Goal: Transaction & Acquisition: Purchase product/service

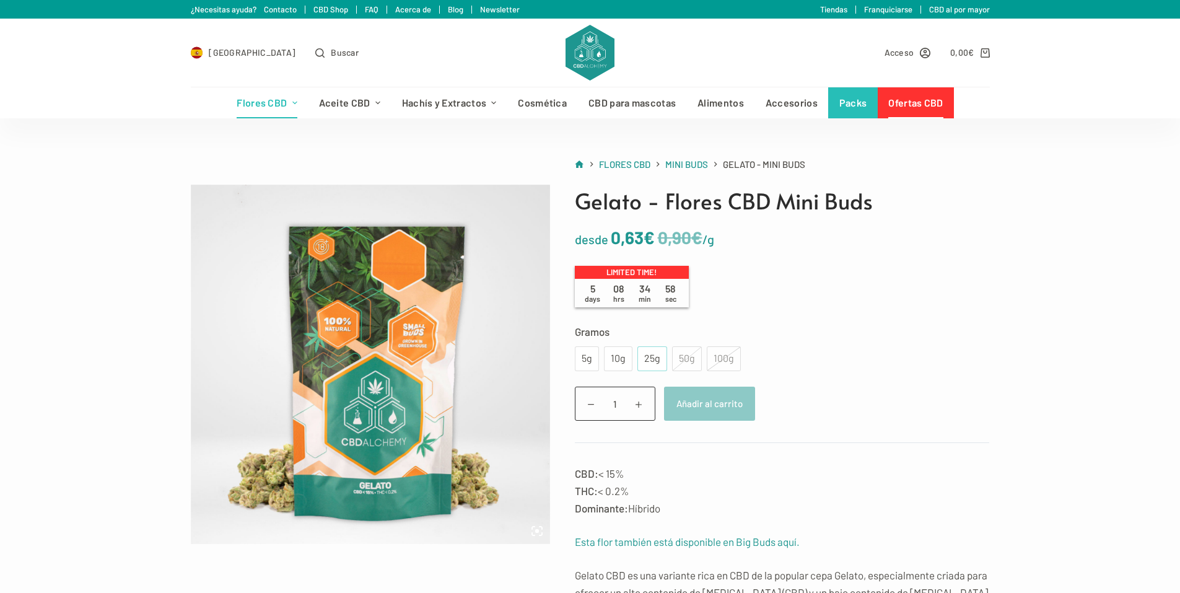
click at [646, 354] on div "25g" at bounding box center [652, 359] width 15 height 16
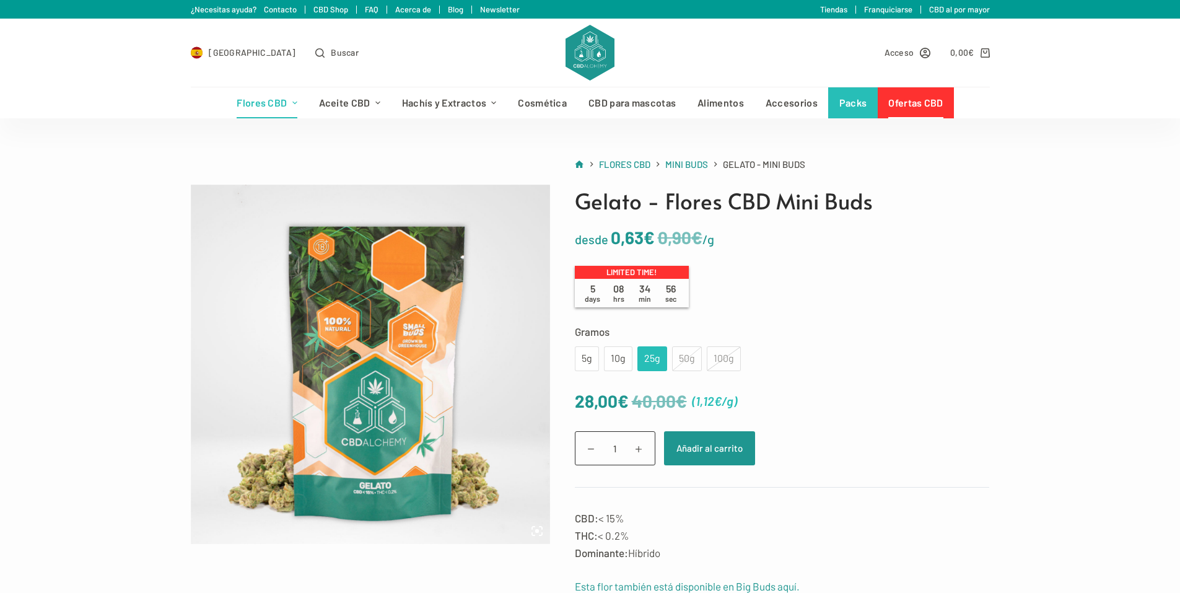
click at [680, 356] on div "50g" at bounding box center [687, 358] width 30 height 25
click at [754, 361] on td "Elige una opción 5g 10g 25g 50g 100g 5g 10g 25g 50g 100g Limpiar" at bounding box center [782, 358] width 415 height 25
click at [718, 362] on div "100g" at bounding box center [724, 358] width 34 height 25
click at [687, 365] on div "50g" at bounding box center [687, 358] width 30 height 25
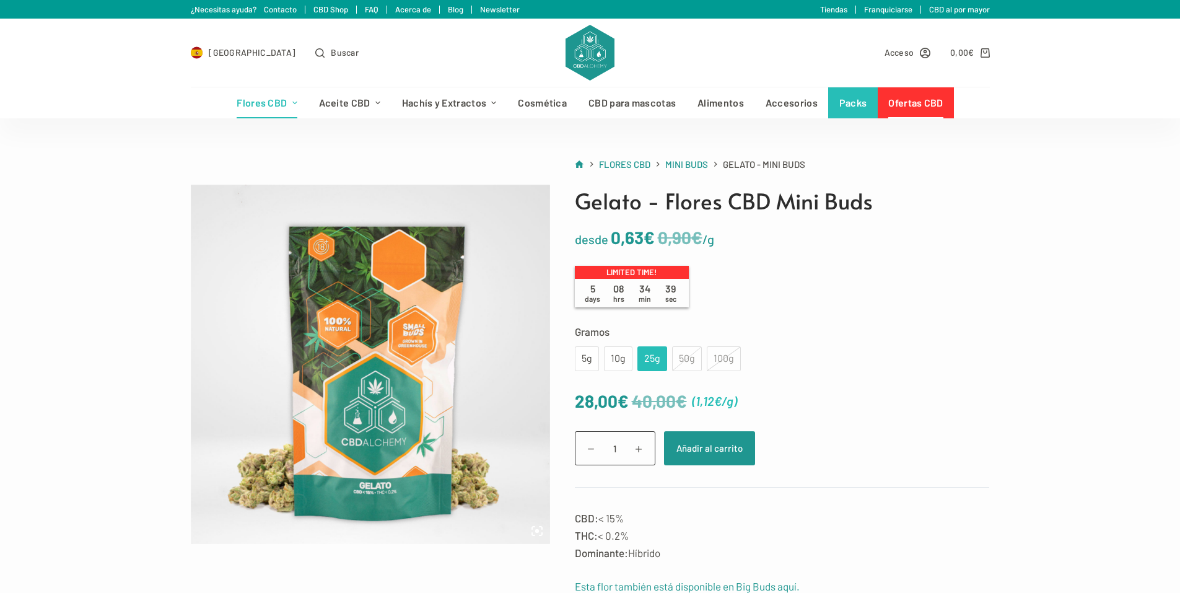
click at [716, 352] on div "100g" at bounding box center [724, 358] width 34 height 25
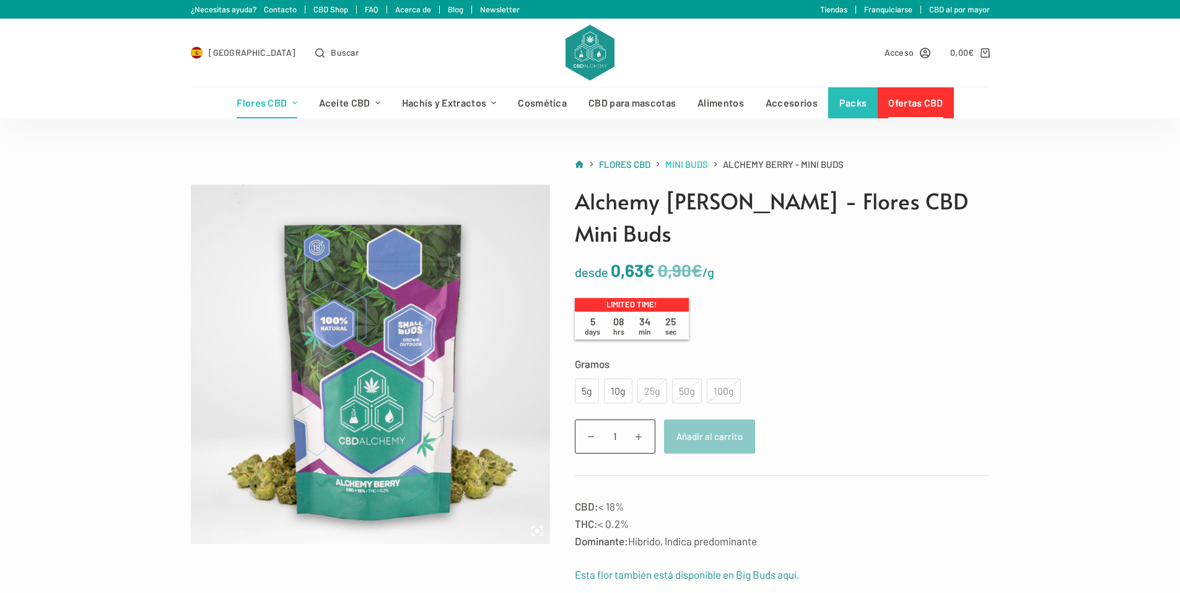
click at [696, 162] on span "Mini Buds" at bounding box center [686, 164] width 43 height 11
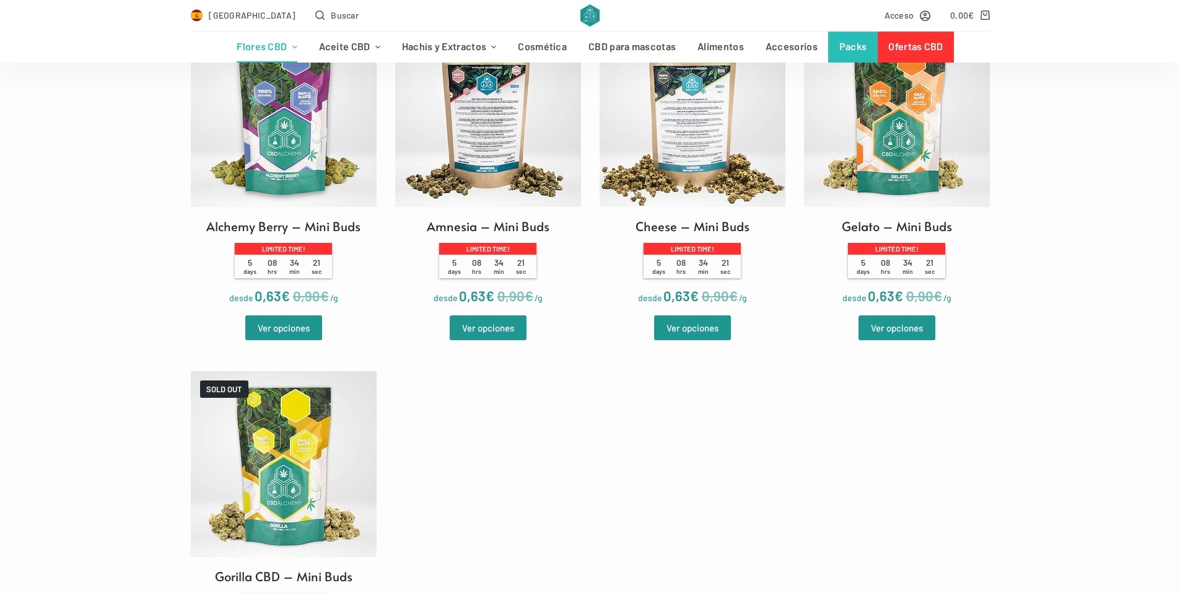
scroll to position [620, 0]
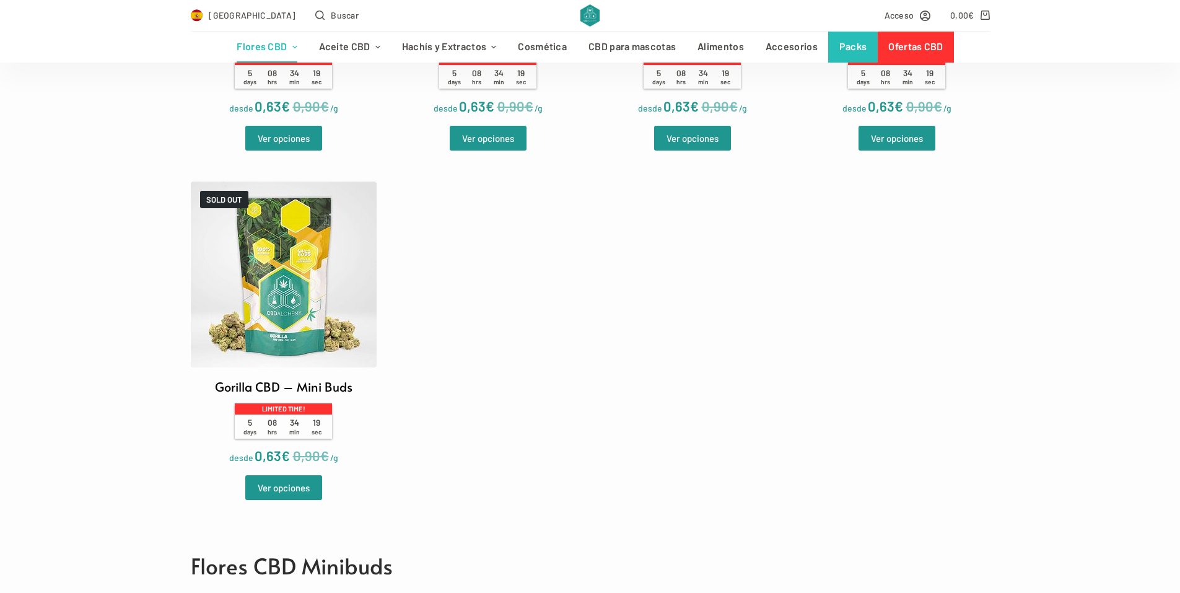
click at [261, 272] on img at bounding box center [284, 275] width 186 height 186
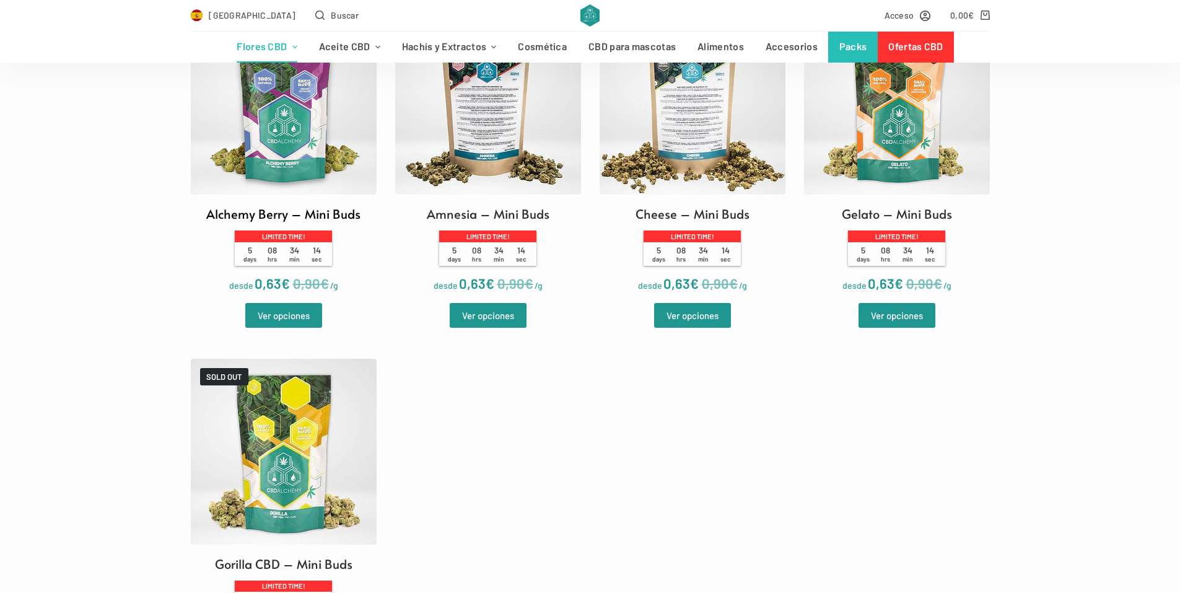
scroll to position [372, 0]
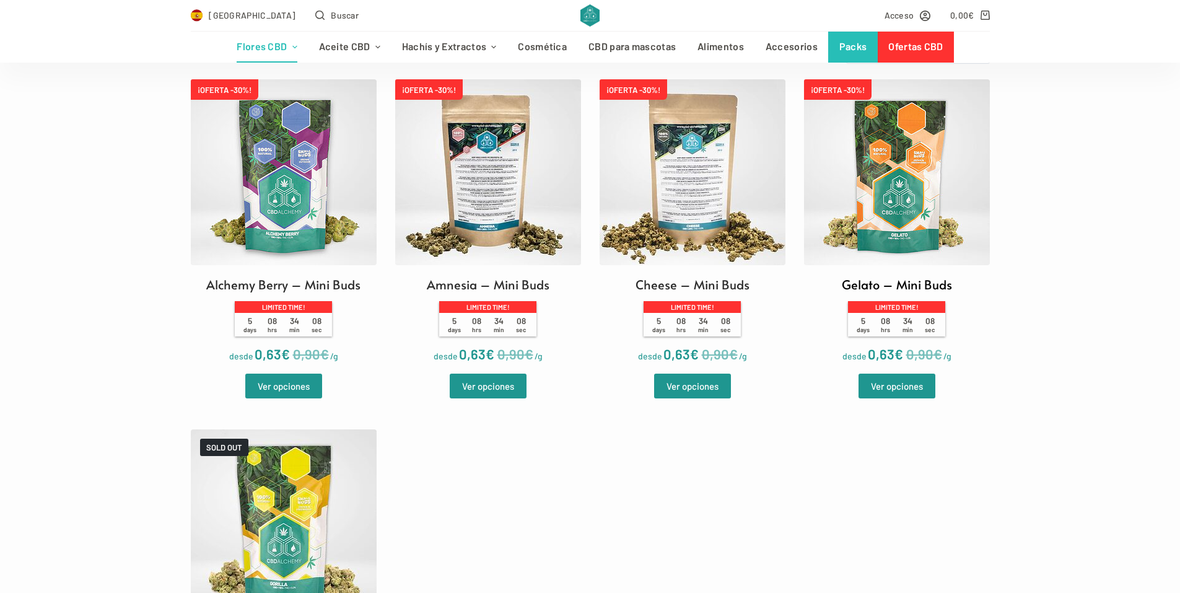
click at [912, 198] on img at bounding box center [897, 172] width 186 height 186
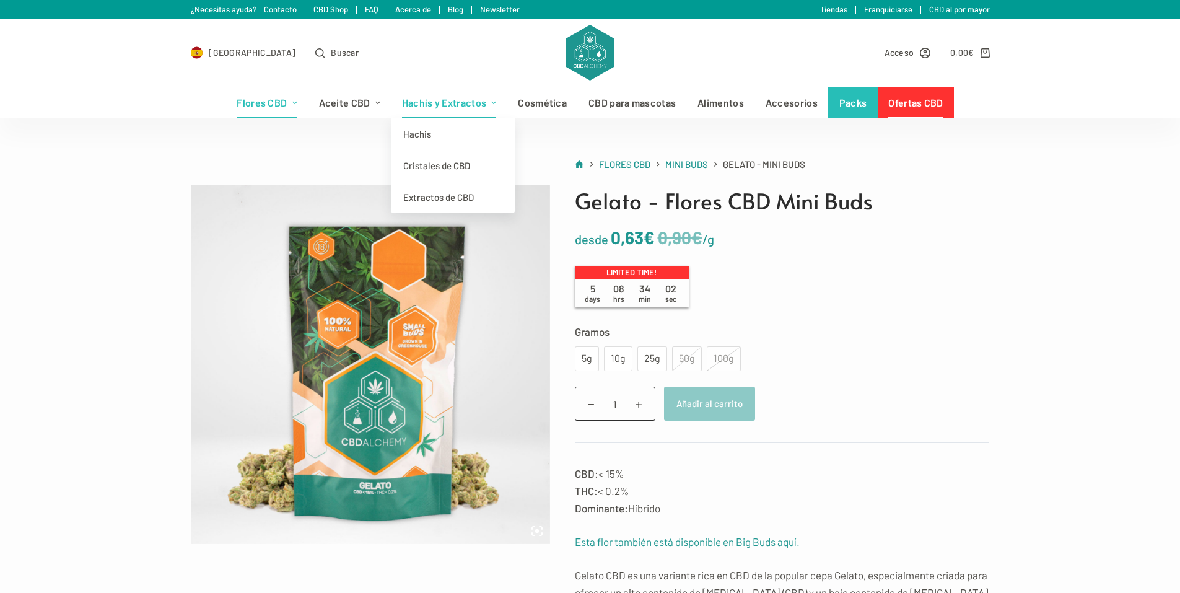
click at [475, 106] on link "Hachís y Extractos" at bounding box center [449, 102] width 116 height 31
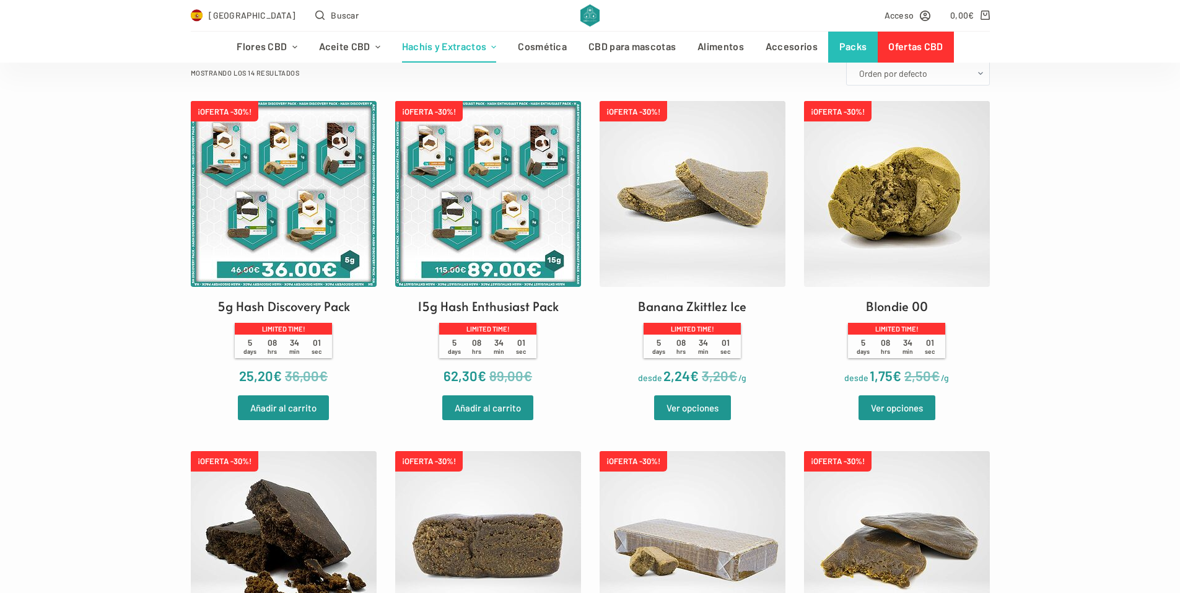
scroll to position [372, 0]
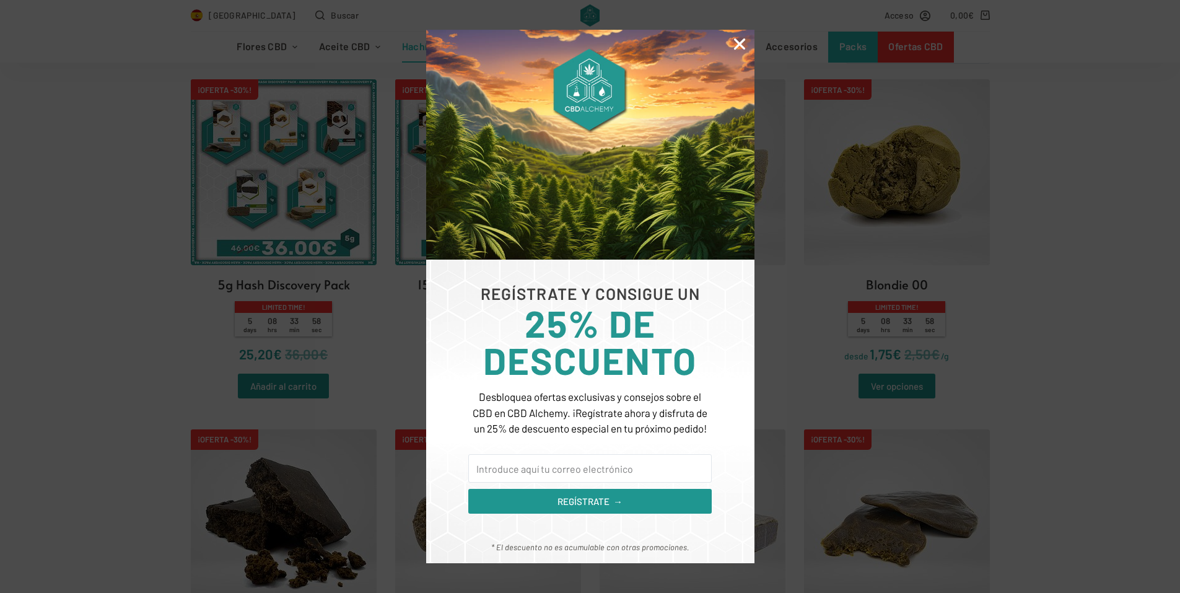
click at [740, 42] on icon "Close" at bounding box center [740, 44] width 16 height 16
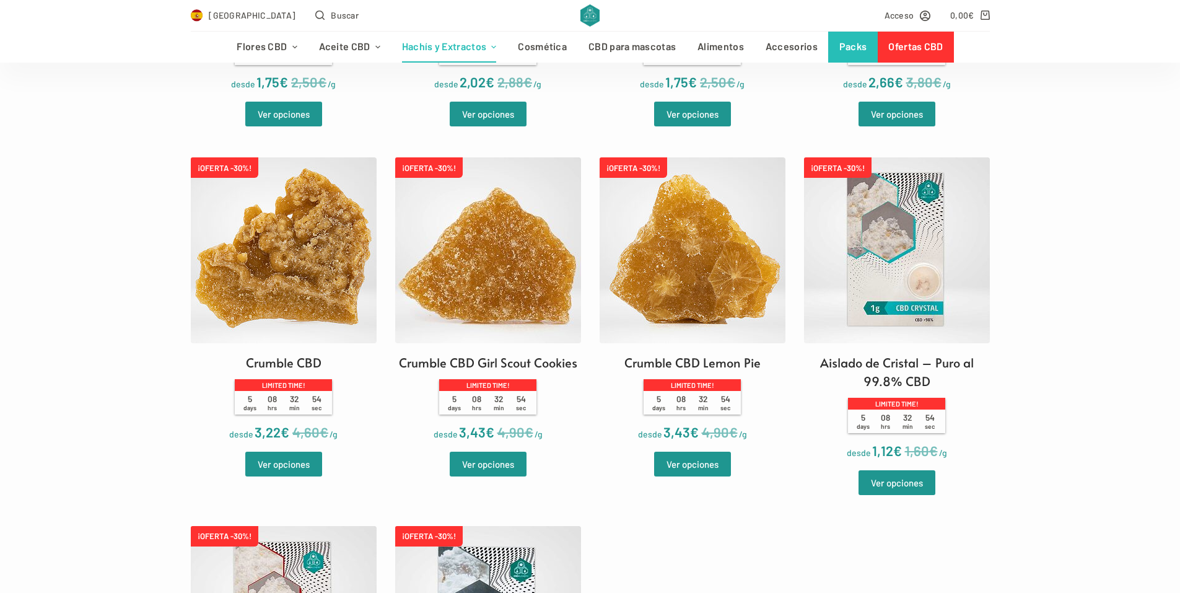
scroll to position [991, 0]
